Goal: Task Accomplishment & Management: Complete application form

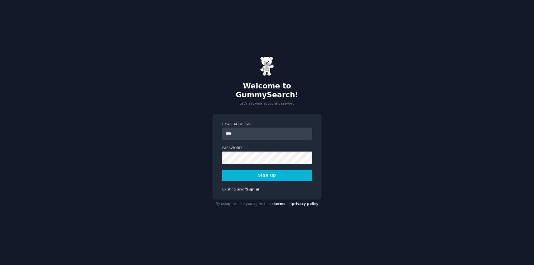
type input "**********"
click at [251, 172] on button "Sign up" at bounding box center [267, 176] width 90 height 12
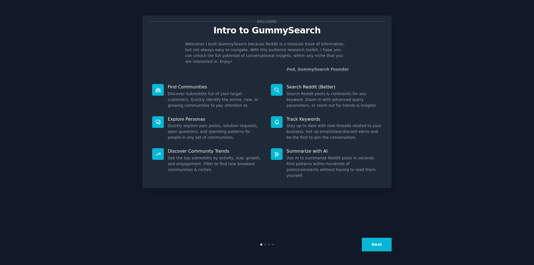
click at [377, 246] on button "Next" at bounding box center [377, 245] width 30 height 14
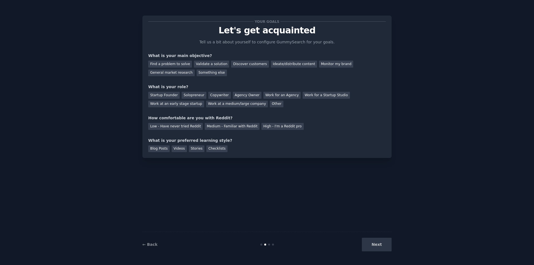
click at [377, 246] on div "Next" at bounding box center [349, 245] width 83 height 14
click at [378, 244] on div "Next" at bounding box center [349, 245] width 83 height 14
click at [150, 244] on link "← Back" at bounding box center [149, 244] width 15 height 4
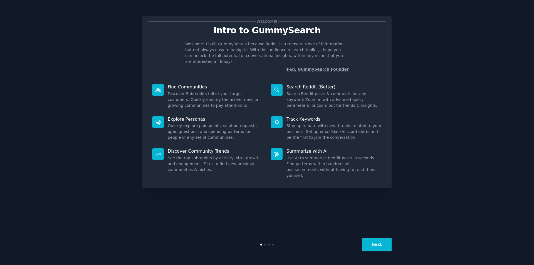
click at [374, 241] on button "Next" at bounding box center [377, 245] width 30 height 14
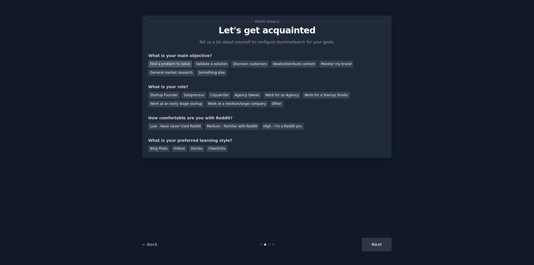
click at [177, 65] on div "Find a problem to solve" at bounding box center [170, 64] width 44 height 7
click at [208, 66] on div "Validate a solution" at bounding box center [211, 64] width 35 height 7
click at [168, 63] on div "Find a problem to solve" at bounding box center [170, 64] width 44 height 7
click at [195, 70] on div "General market research" at bounding box center [171, 73] width 46 height 7
click at [164, 61] on div "Find a problem to solve" at bounding box center [170, 64] width 44 height 7
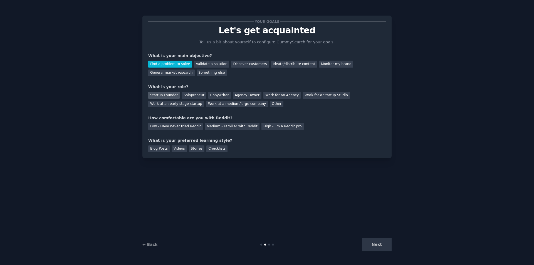
click at [171, 95] on div "Startup Founder" at bounding box center [163, 95] width 31 height 7
click at [273, 95] on div "Work for an Agency" at bounding box center [281, 95] width 37 height 7
click at [162, 93] on div "Startup Founder" at bounding box center [163, 95] width 31 height 7
click at [217, 125] on div "Medium - Familiar with Reddit" at bounding box center [232, 126] width 55 height 7
click at [158, 149] on div "Blog Posts" at bounding box center [158, 148] width 21 height 7
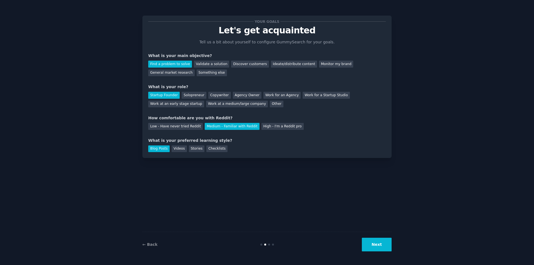
click at [378, 246] on button "Next" at bounding box center [377, 245] width 30 height 14
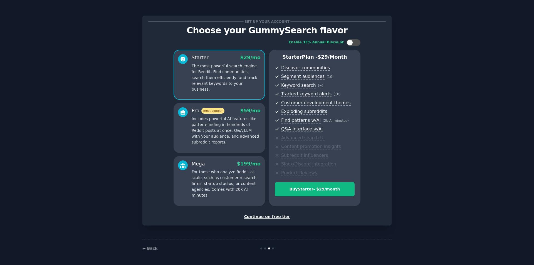
click at [268, 217] on div "Continue on free tier" at bounding box center [266, 217] width 237 height 6
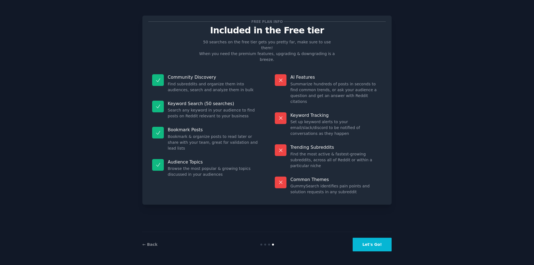
click at [371, 245] on button "Let's Go!" at bounding box center [372, 245] width 39 height 14
